Goal: Find specific page/section: Find specific page/section

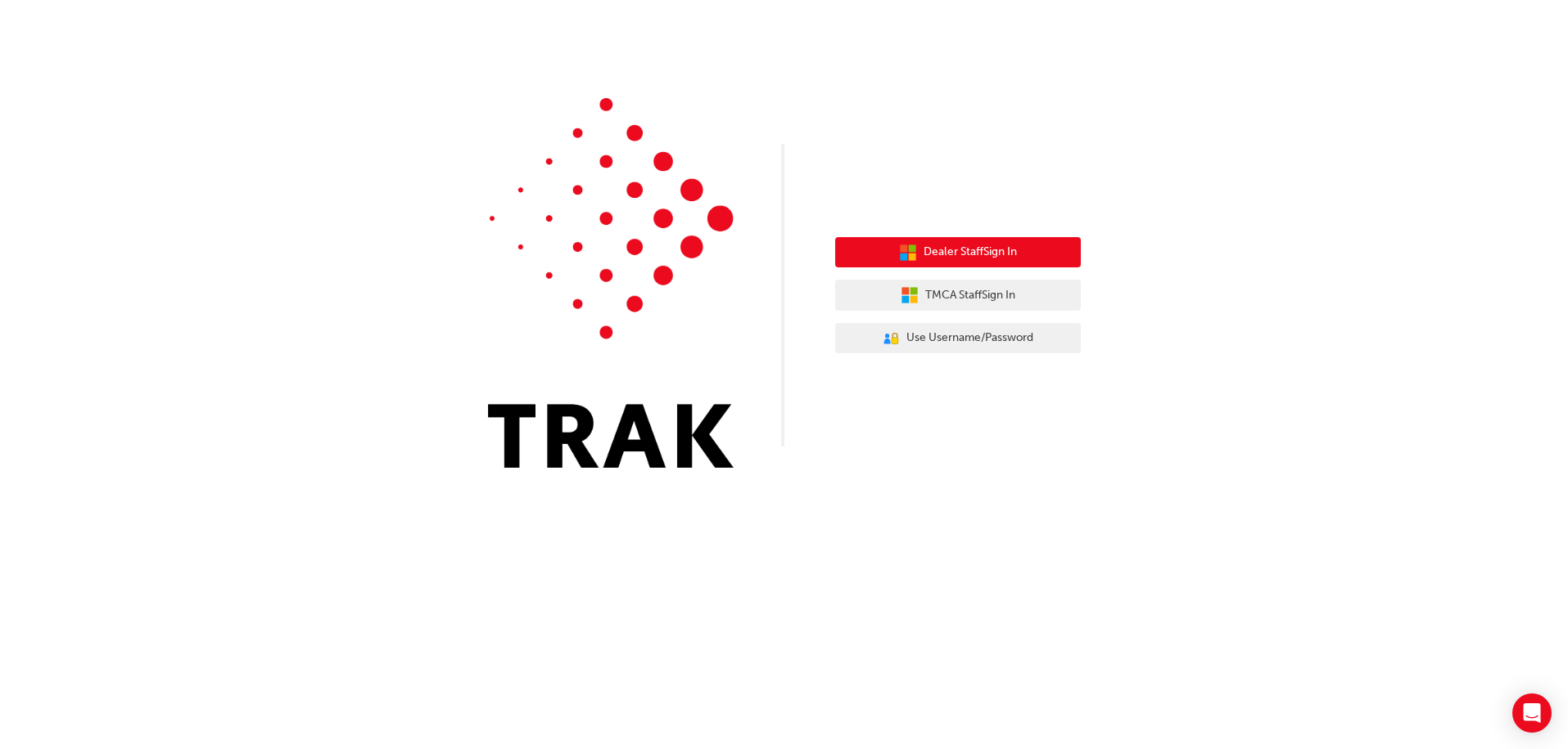
click at [961, 253] on span "Dealer Staff Sign In" at bounding box center [970, 252] width 93 height 18
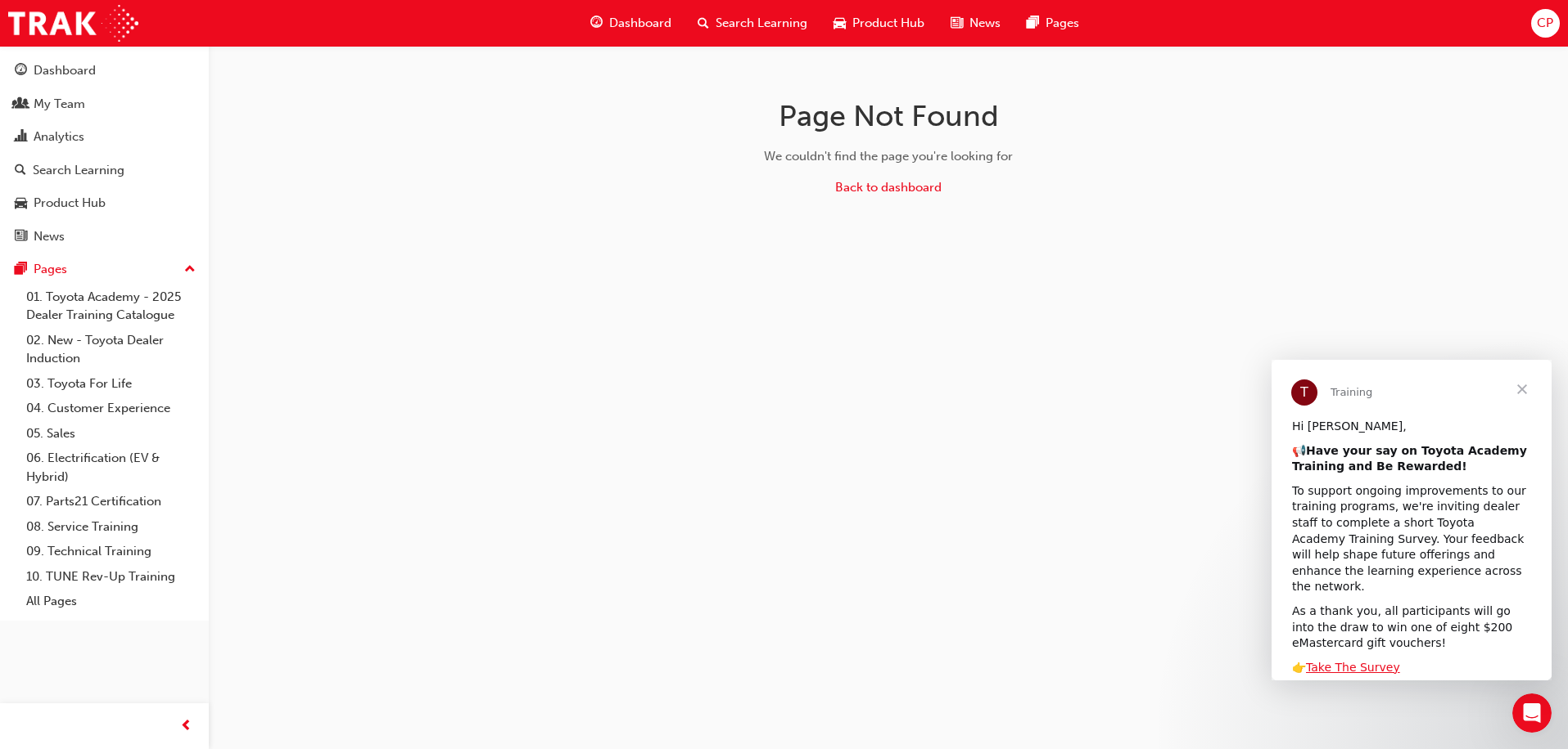
click at [1524, 392] on span "Close" at bounding box center [1521, 389] width 59 height 59
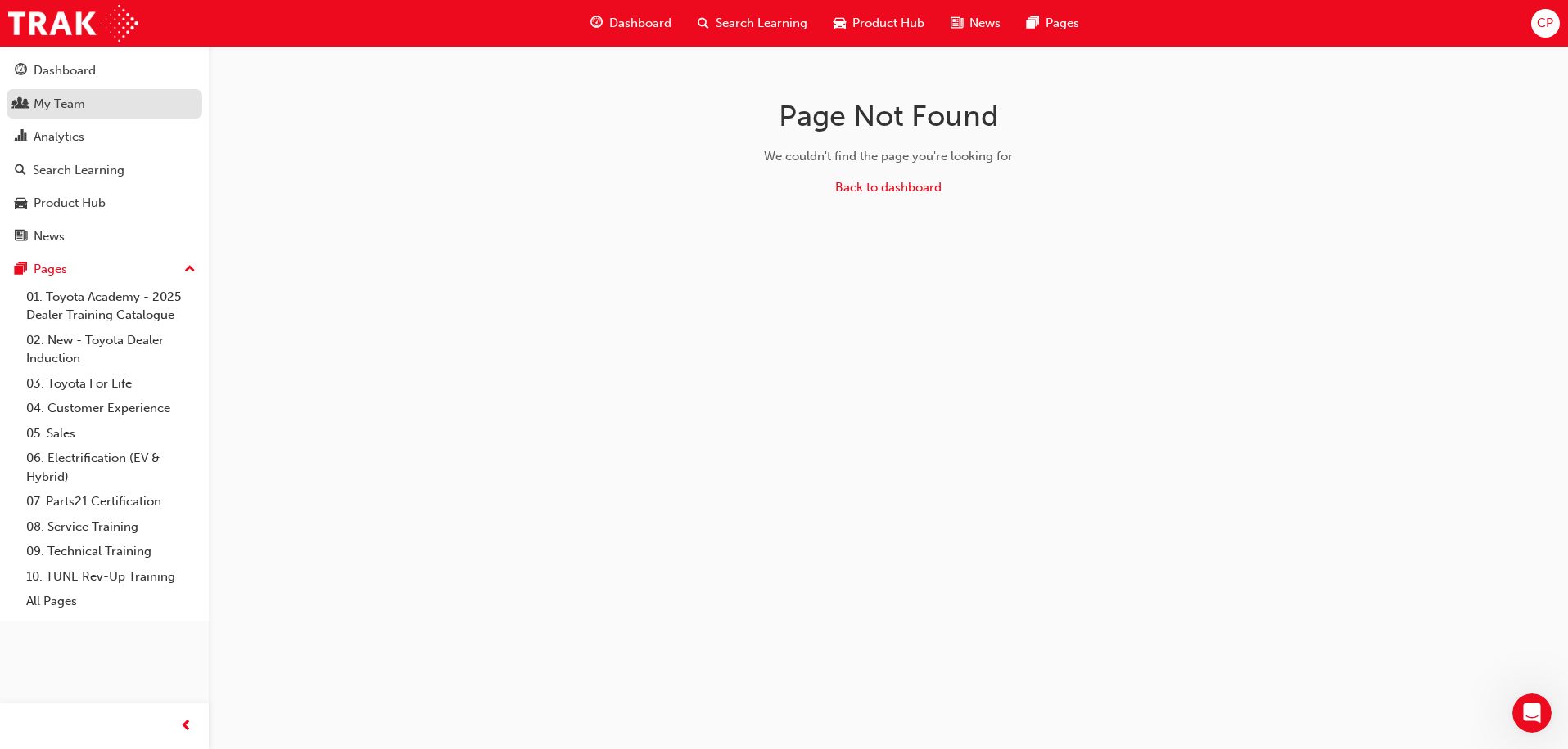
click at [59, 106] on div "My Team" at bounding box center [58, 104] width 52 height 18
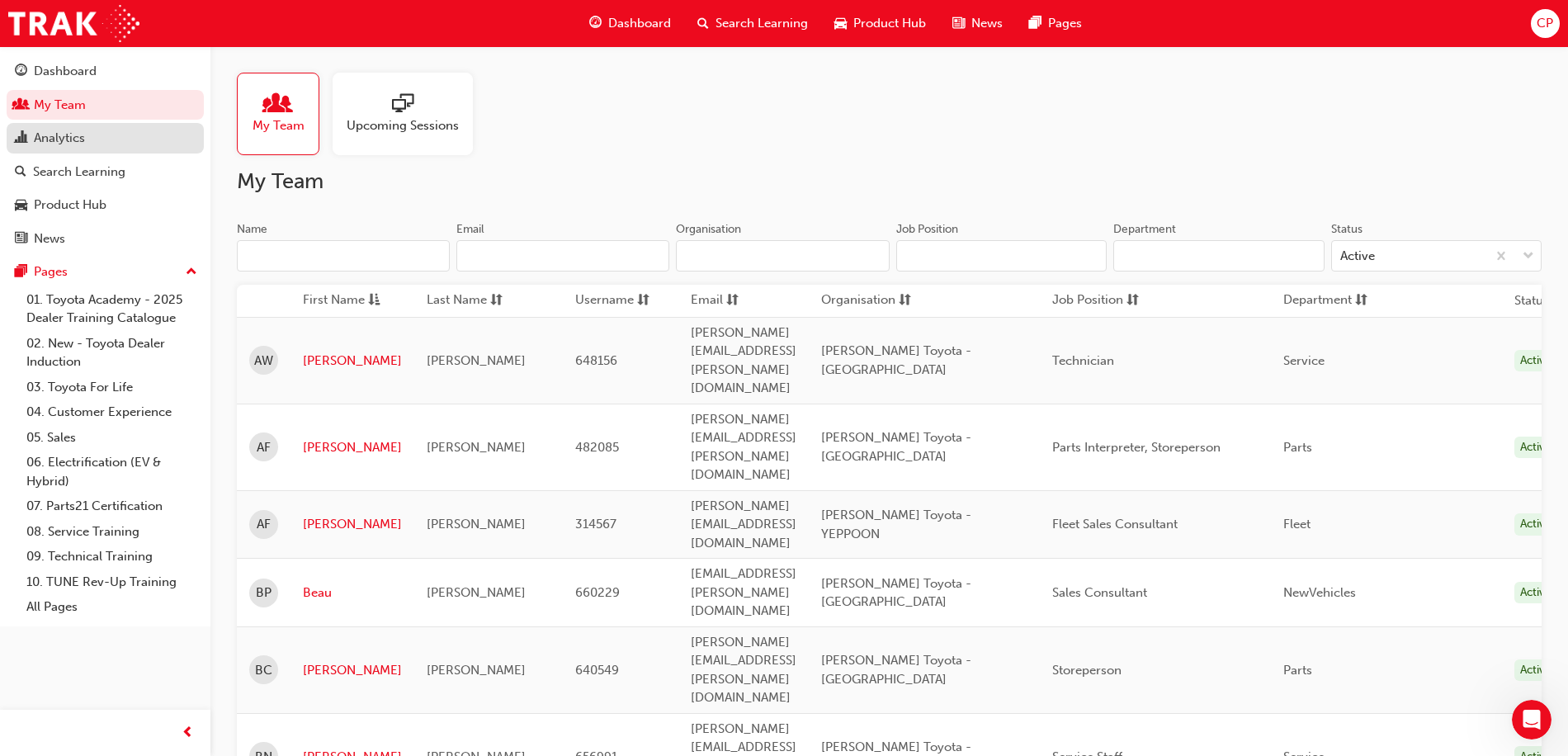
click at [55, 137] on div "Analytics" at bounding box center [59, 137] width 51 height 19
